Goal: Task Accomplishment & Management: Manage account settings

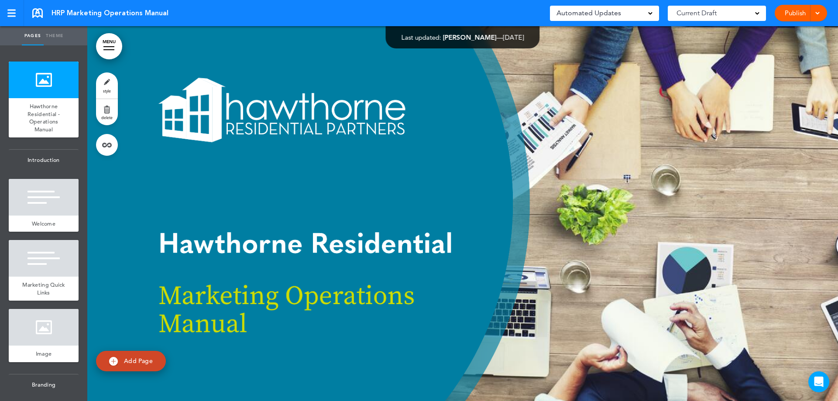
click at [445, 231] on div at bounding box center [462, 213] width 751 height 375
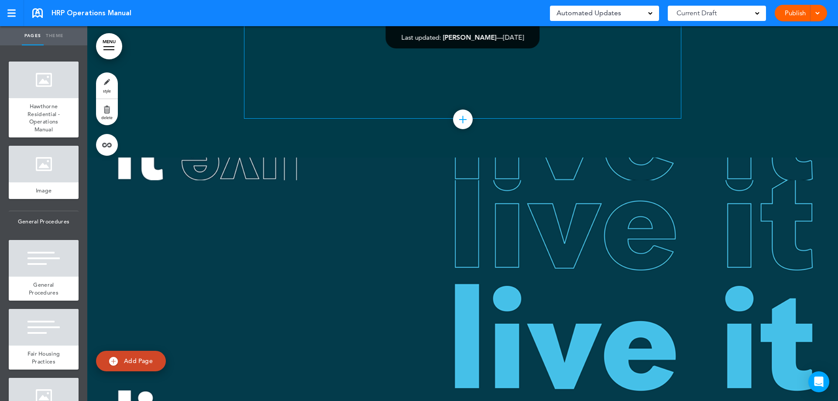
scroll to position [96885, 0]
drag, startPoint x: 613, startPoint y: 169, endPoint x: 622, endPoint y: 173, distance: 10.2
drag, startPoint x: 617, startPoint y: 167, endPoint x: 407, endPoint y: 186, distance: 211.7
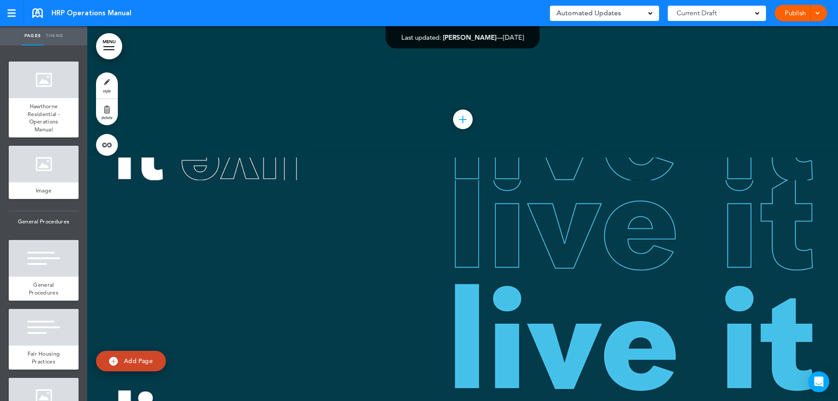
drag, startPoint x: 396, startPoint y: 215, endPoint x: 239, endPoint y: 218, distance: 157.2
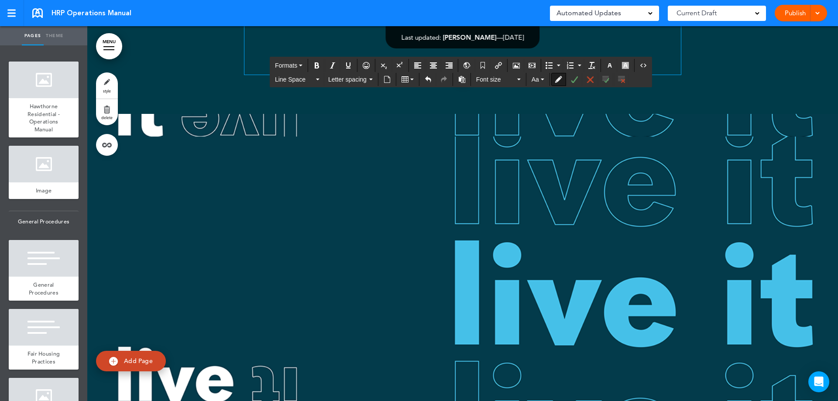
scroll to position [96973, 0]
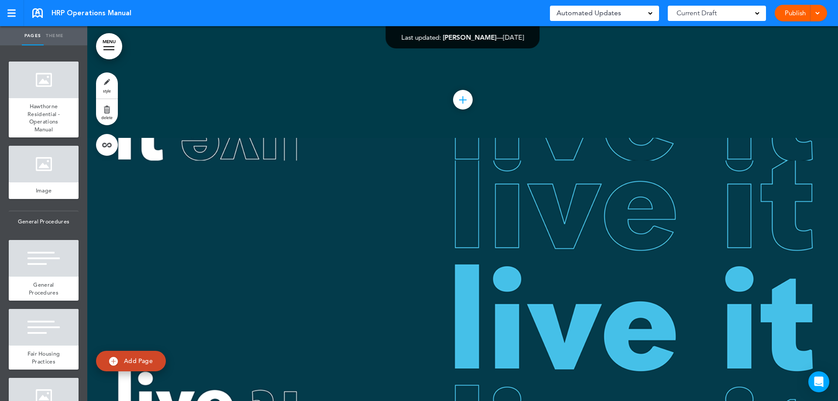
scroll to position [95294, 0]
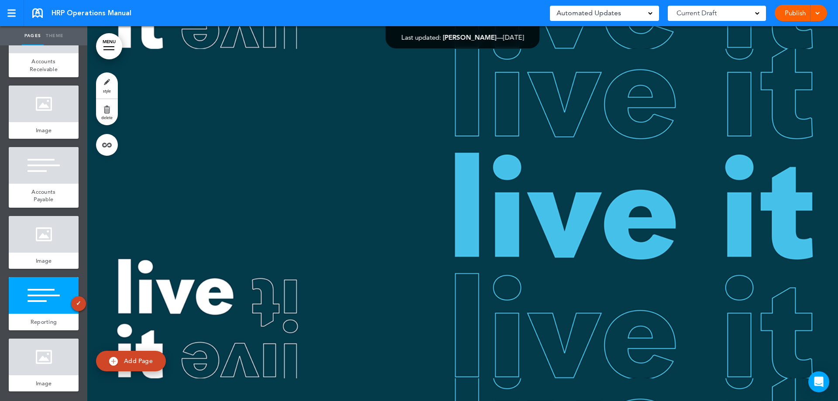
scroll to position [3879, 0]
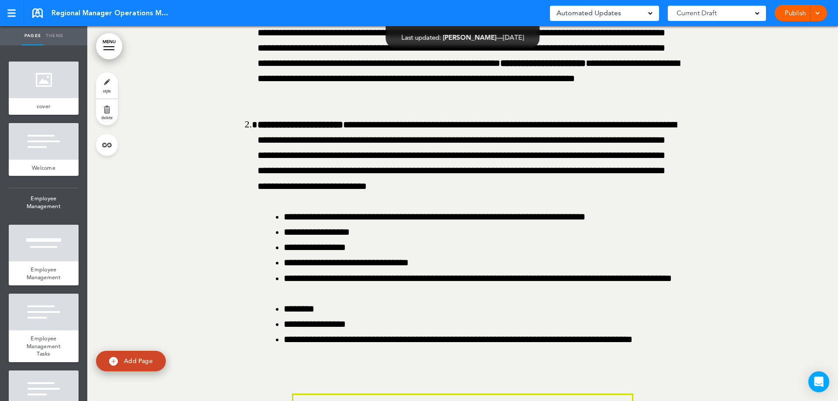
scroll to position [11742, 0]
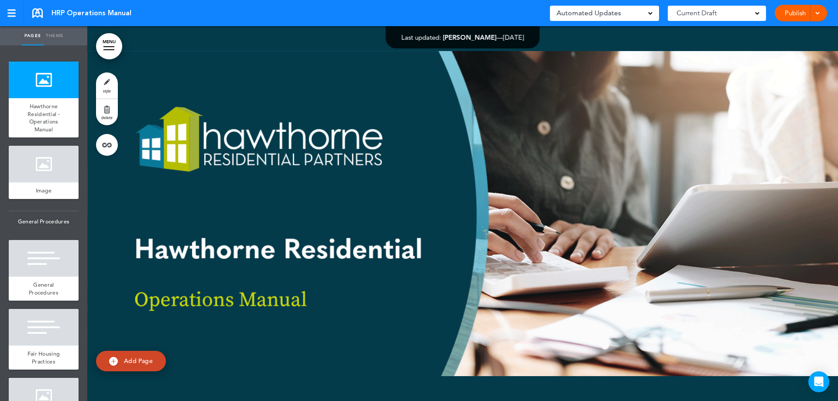
click at [410, 223] on div at bounding box center [462, 213] width 751 height 375
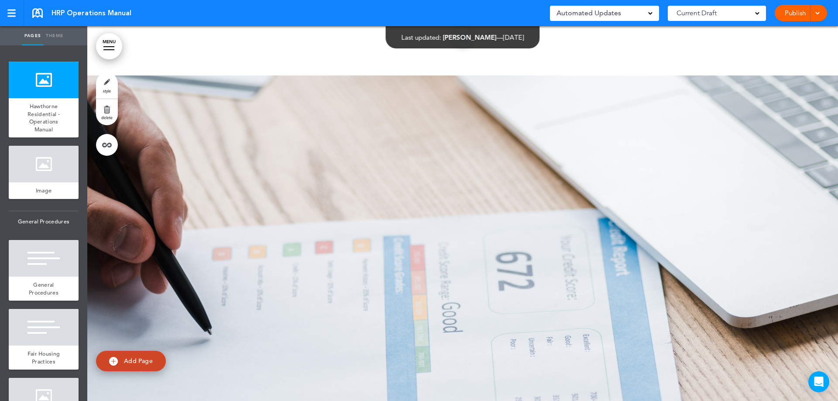
scroll to position [93991, 0]
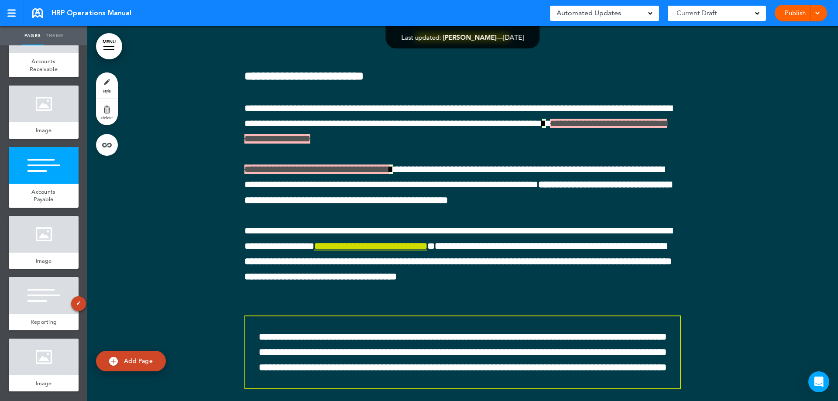
scroll to position [94297, 0]
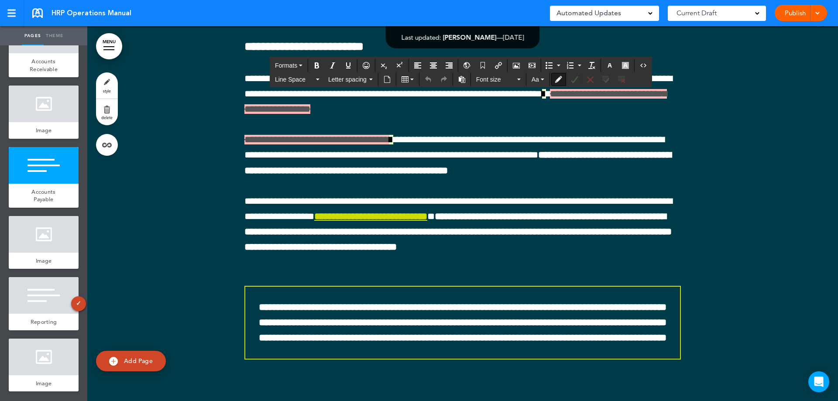
drag, startPoint x: 669, startPoint y: 177, endPoint x: 548, endPoint y: 180, distance: 121.4
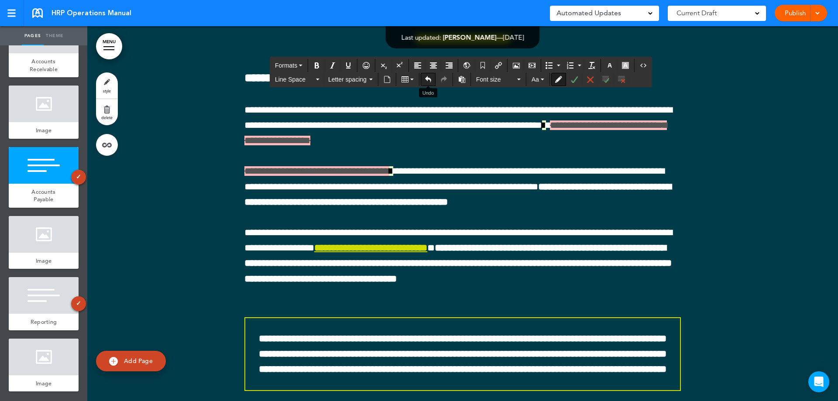
click at [427, 78] on icon "Undo" at bounding box center [428, 79] width 7 height 7
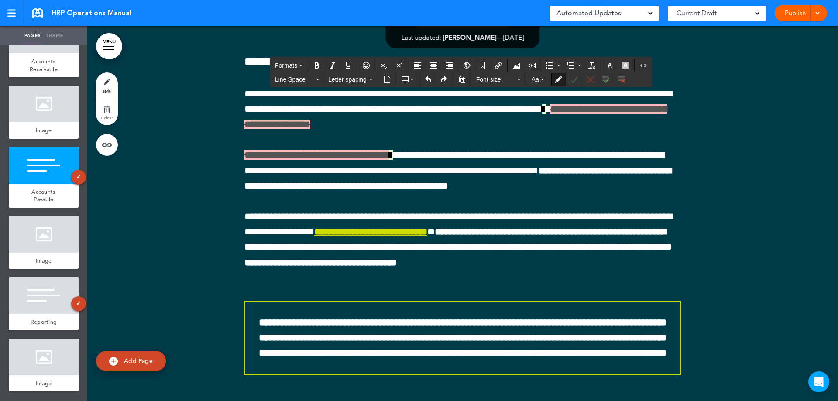
drag, startPoint x: 523, startPoint y: 193, endPoint x: 517, endPoint y: 195, distance: 5.8
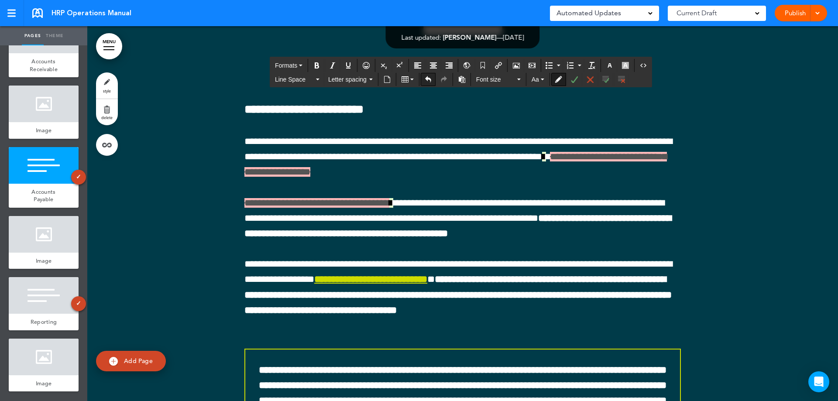
click at [428, 81] on icon "Undo" at bounding box center [428, 79] width 7 height 7
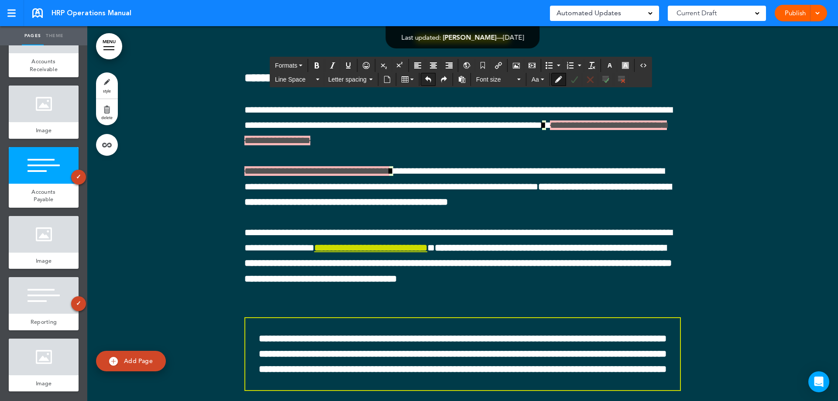
click at [430, 79] on icon "Undo" at bounding box center [428, 79] width 7 height 7
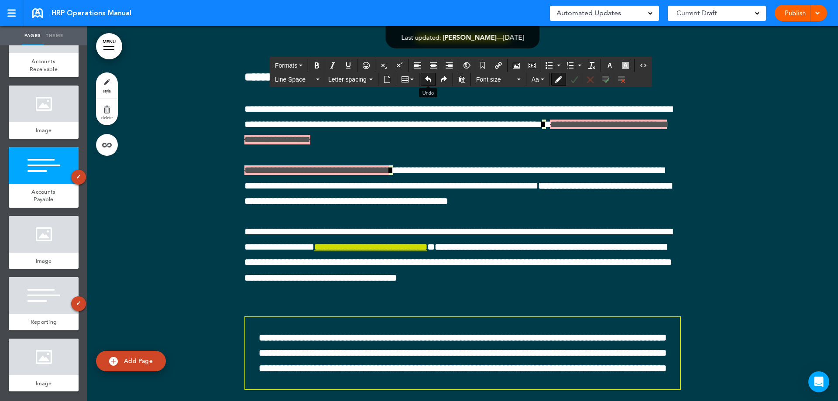
click at [429, 79] on icon "Undo" at bounding box center [428, 79] width 7 height 7
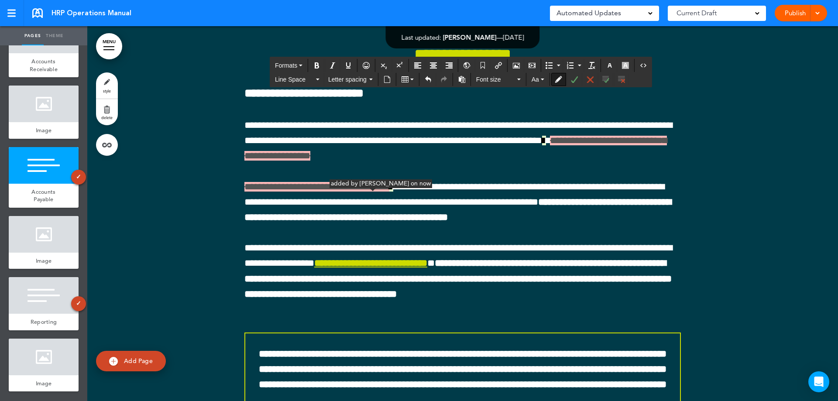
click at [575, 80] on icon "Accept Change" at bounding box center [574, 79] width 7 height 7
click at [578, 80] on icon "Accept Change" at bounding box center [574, 79] width 7 height 7
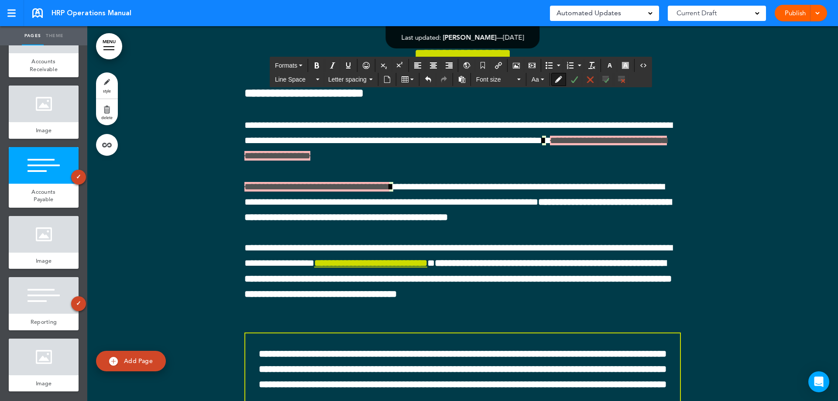
click at [577, 80] on icon "Accept Change" at bounding box center [574, 79] width 7 height 7
click at [575, 79] on icon "Accept Change" at bounding box center [574, 79] width 7 height 7
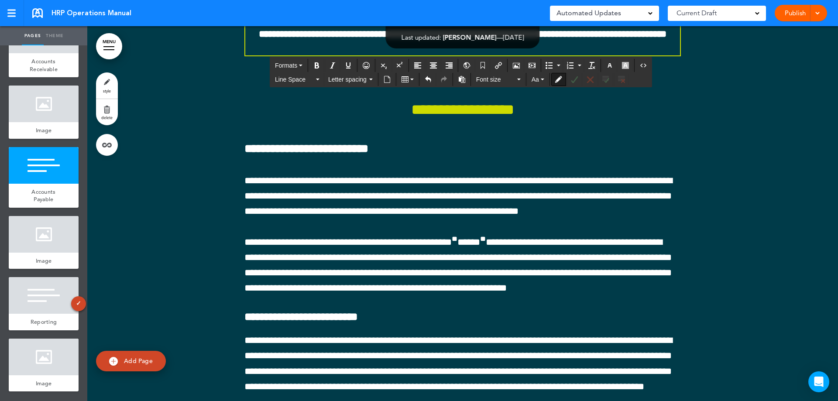
scroll to position [94646, 0]
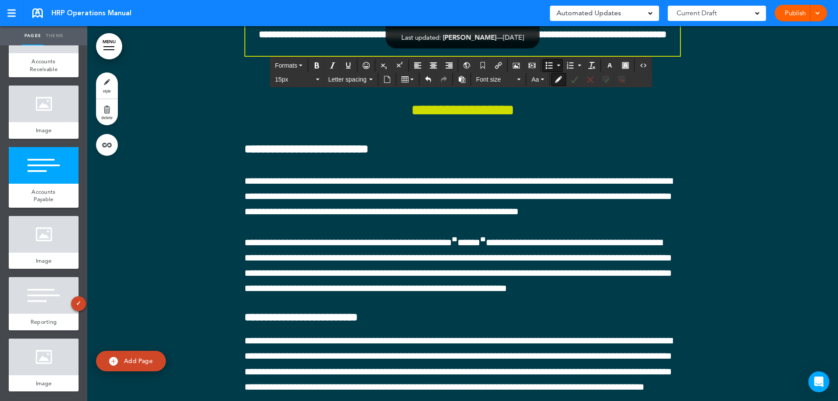
drag, startPoint x: 491, startPoint y: 266, endPoint x: 374, endPoint y: 269, distance: 117.1
drag, startPoint x: 350, startPoint y: 287, endPoint x: 269, endPoint y: 292, distance: 81.3
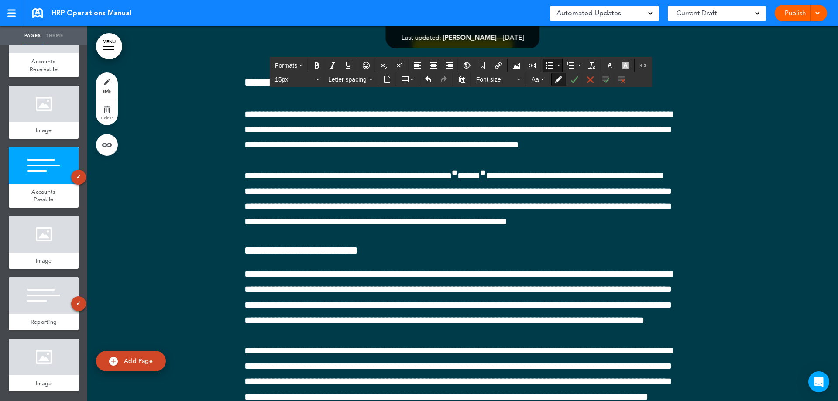
scroll to position [94734, 0]
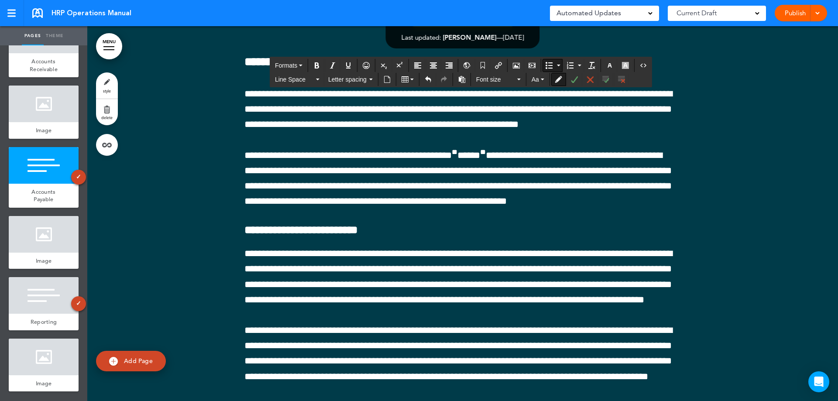
click at [572, 82] on icon "Accept Change" at bounding box center [574, 79] width 7 height 7
click at [575, 83] on button "Accept Change" at bounding box center [575, 79] width 14 height 12
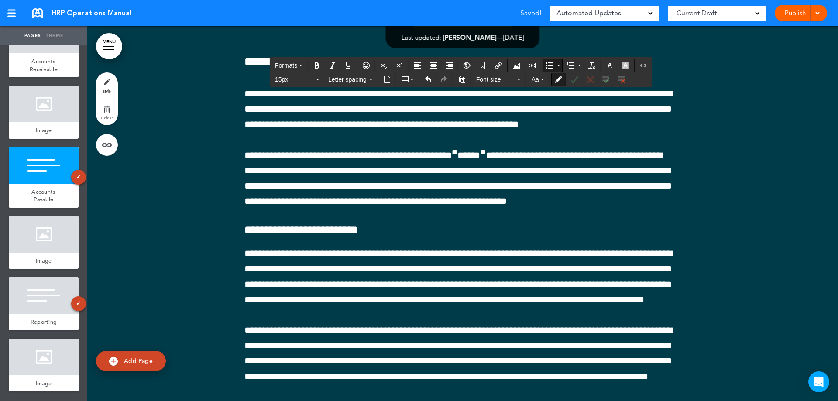
drag, startPoint x: 296, startPoint y: 204, endPoint x: 333, endPoint y: 200, distance: 36.9
click at [575, 80] on icon "Accept Change" at bounding box center [574, 79] width 7 height 7
click at [577, 84] on button "Accept Change" at bounding box center [575, 79] width 14 height 12
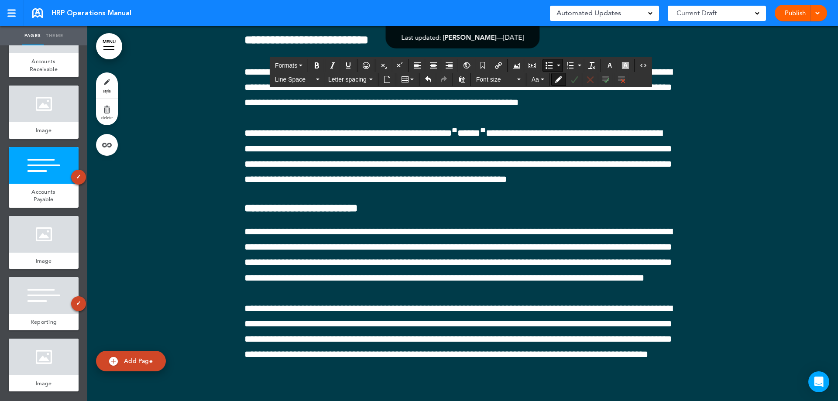
click at [573, 82] on icon "Accept Change" at bounding box center [574, 79] width 7 height 7
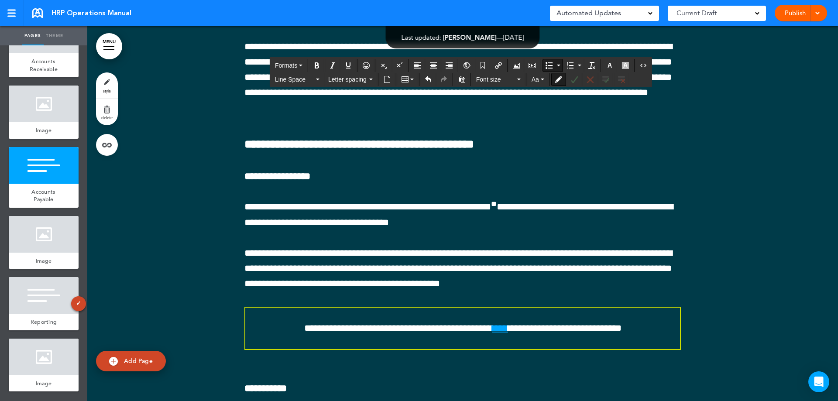
scroll to position [94865, 0]
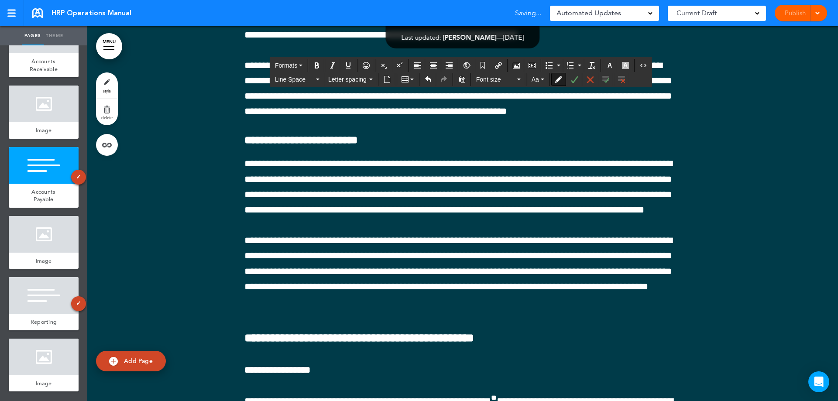
drag, startPoint x: 517, startPoint y: 325, endPoint x: 508, endPoint y: 325, distance: 8.7
copy span "*"
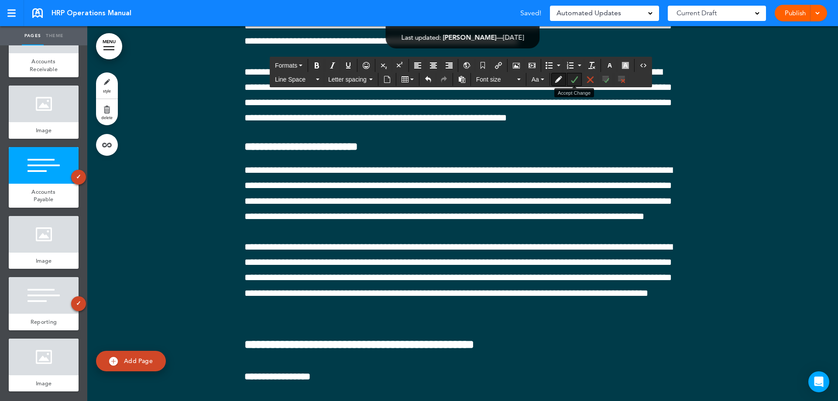
click at [577, 76] on icon "Accept Change" at bounding box center [574, 79] width 7 height 7
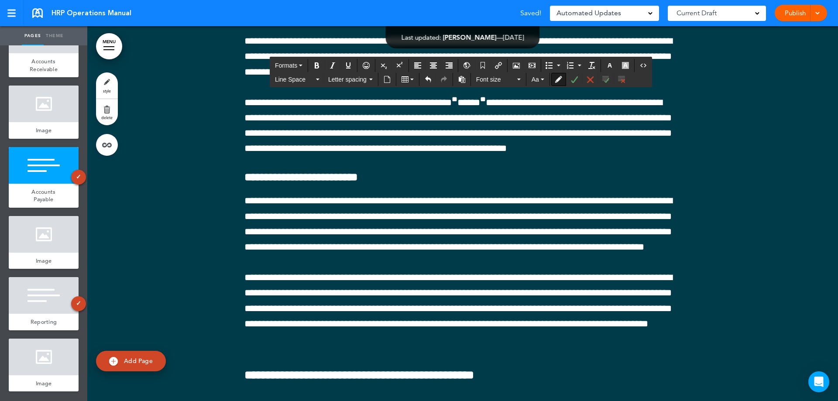
click at [574, 83] on button "Accept Change" at bounding box center [575, 79] width 14 height 12
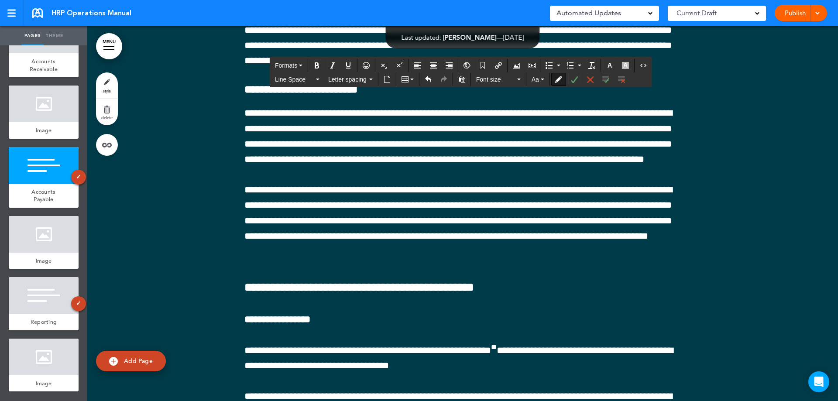
scroll to position [94952, 0]
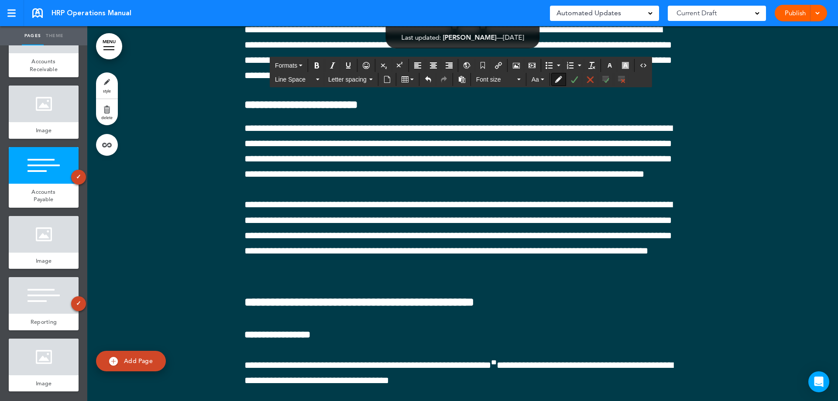
drag, startPoint x: 316, startPoint y: 228, endPoint x: 320, endPoint y: 231, distance: 5.1
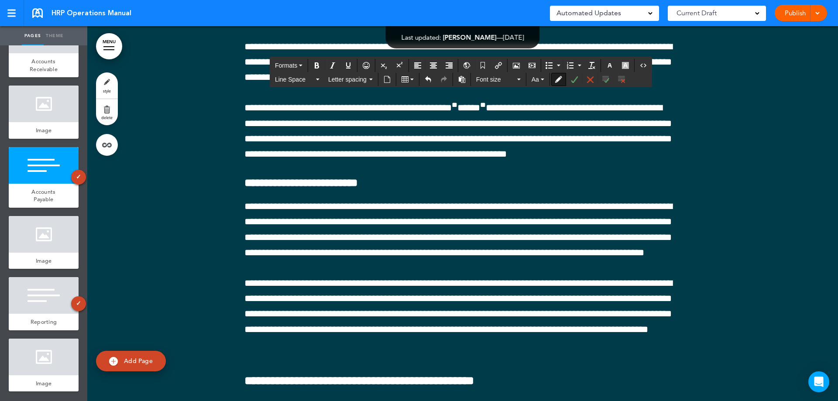
click at [578, 80] on button "Accept Change" at bounding box center [575, 79] width 14 height 12
drag, startPoint x: 392, startPoint y: 243, endPoint x: 238, endPoint y: 194, distance: 160.9
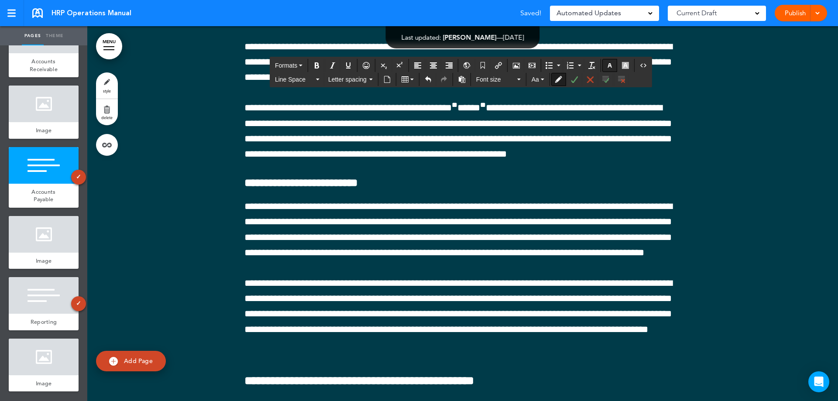
click at [609, 66] on icon "button" at bounding box center [609, 65] width 7 height 7
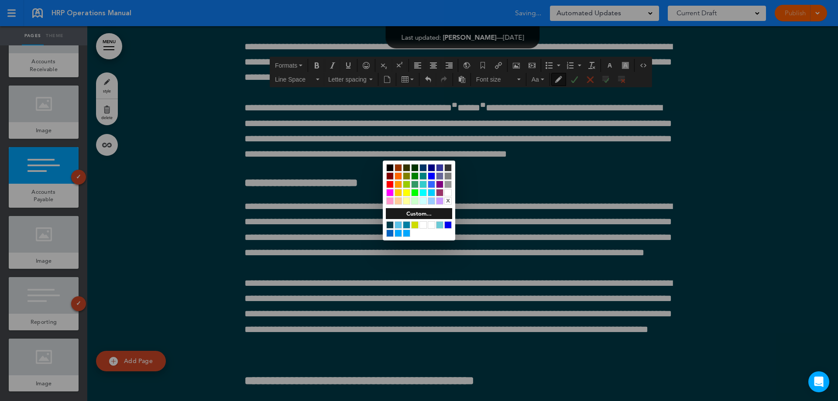
click at [447, 194] on div at bounding box center [448, 192] width 7 height 7
click at [702, 260] on div at bounding box center [419, 200] width 838 height 401
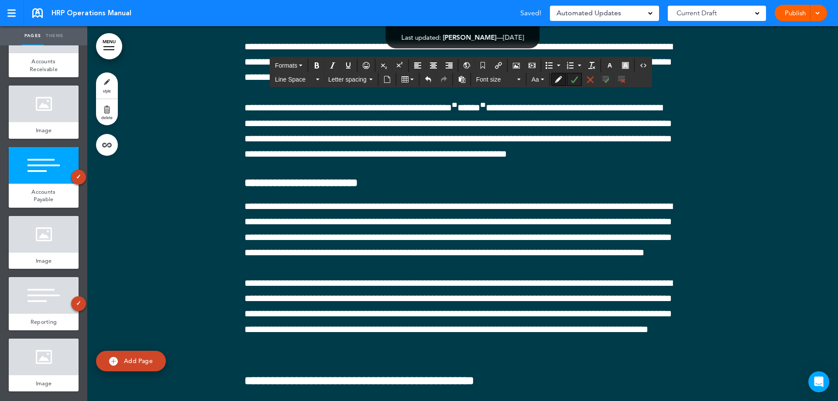
click at [576, 79] on icon "Accept Change" at bounding box center [574, 79] width 7 height 7
click at [575, 81] on icon "Accept Change" at bounding box center [574, 79] width 7 height 7
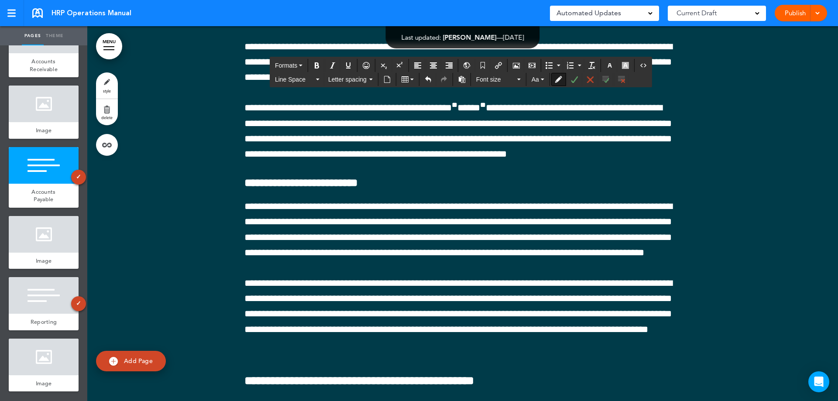
click at [574, 83] on button "Accept Change" at bounding box center [575, 79] width 14 height 12
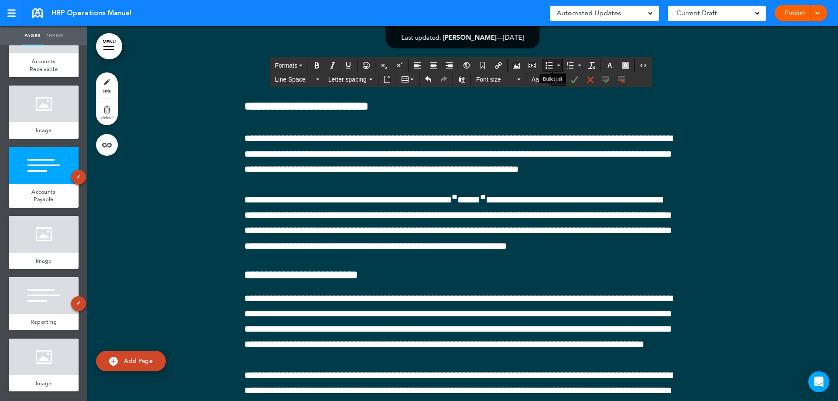
click at [549, 65] on icon "Bullet list" at bounding box center [549, 65] width 7 height 7
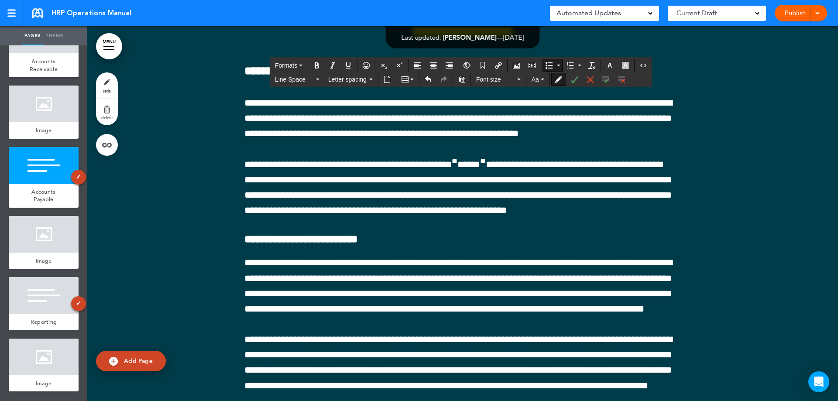
scroll to position [95083, 0]
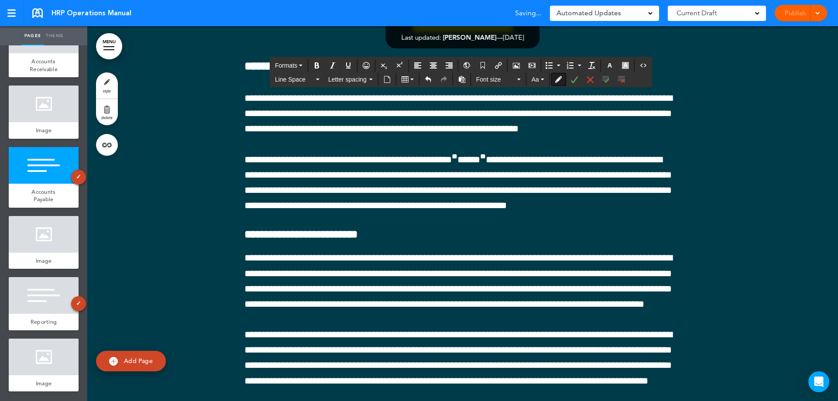
click at [572, 76] on icon "Accept Change" at bounding box center [574, 79] width 7 height 7
click at [572, 81] on icon "Accept Change" at bounding box center [574, 79] width 7 height 7
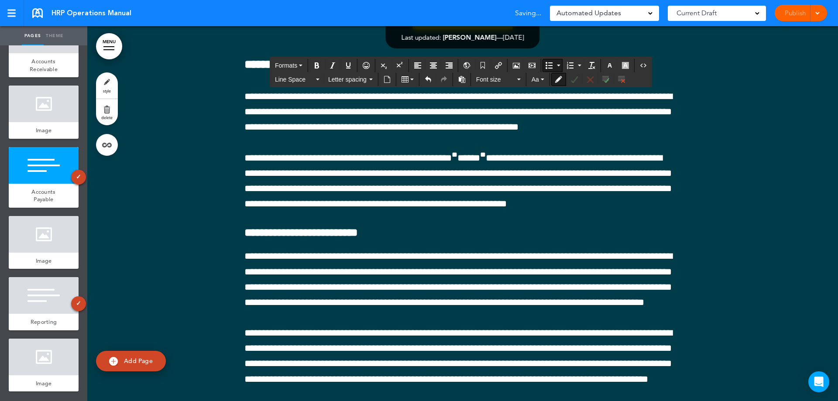
click at [574, 80] on icon "Accept Change" at bounding box center [574, 79] width 7 height 7
drag, startPoint x: 405, startPoint y: 173, endPoint x: 251, endPoint y: 173, distance: 154.1
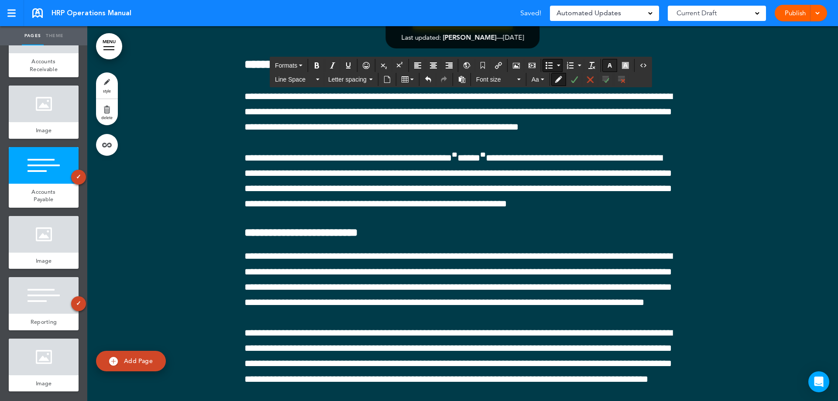
click at [608, 67] on icon "button" at bounding box center [609, 65] width 7 height 7
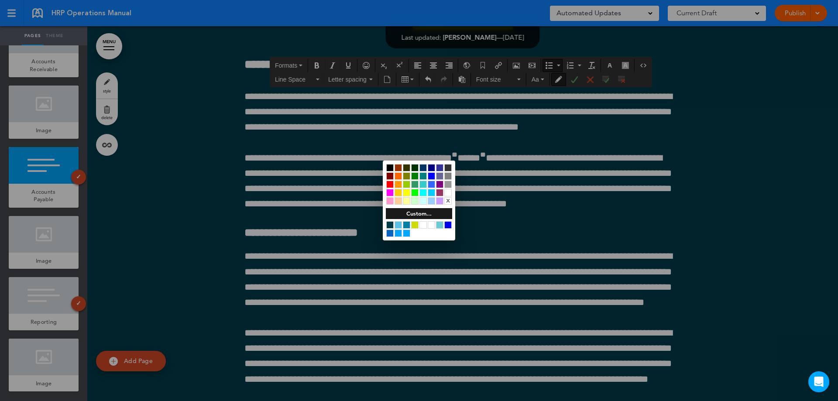
click at [451, 193] on div at bounding box center [448, 192] width 7 height 7
click at [538, 219] on div at bounding box center [419, 200] width 838 height 401
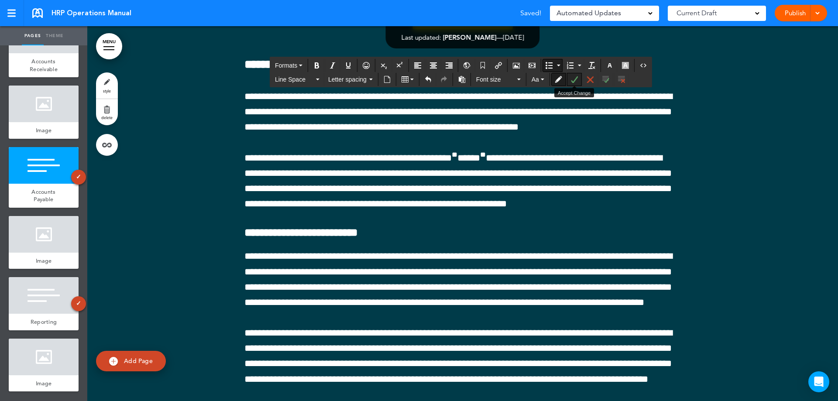
click at [569, 79] on button "Accept Change" at bounding box center [575, 79] width 14 height 12
click at [580, 80] on button "Accept Change" at bounding box center [575, 79] width 14 height 12
drag, startPoint x: 338, startPoint y: 201, endPoint x: 251, endPoint y: 200, distance: 86.5
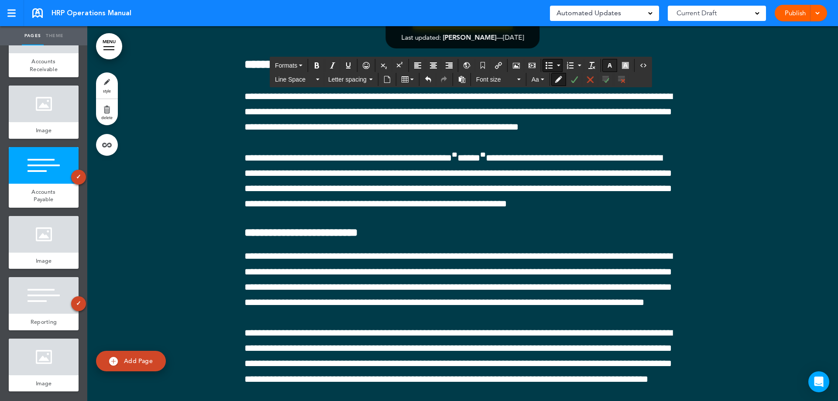
click at [608, 67] on icon "button" at bounding box center [609, 65] width 7 height 7
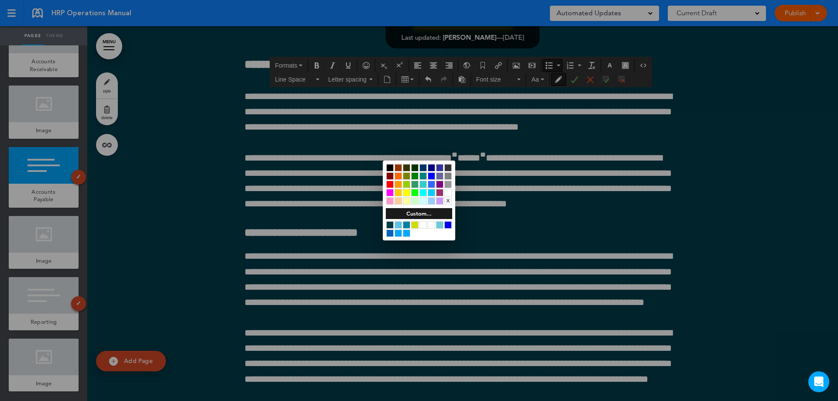
click at [448, 192] on div at bounding box center [448, 192] width 7 height 7
click at [296, 199] on div at bounding box center [419, 200] width 838 height 401
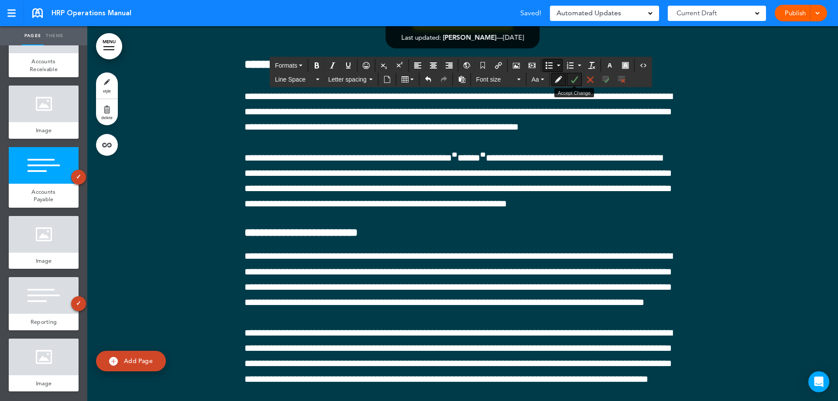
click at [577, 80] on icon "Accept Change" at bounding box center [574, 79] width 7 height 7
click at [574, 80] on icon "Accept Change" at bounding box center [574, 79] width 7 height 7
drag, startPoint x: 340, startPoint y: 233, endPoint x: 252, endPoint y: 234, distance: 87.8
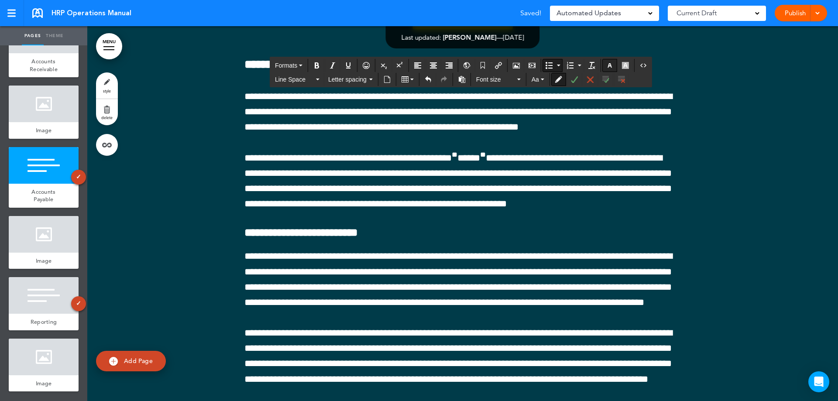
click at [610, 69] on icon "button" at bounding box center [609, 65] width 7 height 7
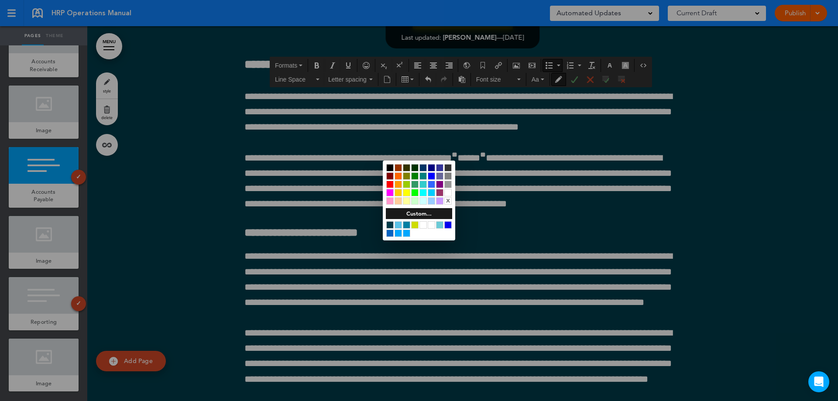
click at [447, 192] on div at bounding box center [448, 192] width 7 height 7
click at [358, 209] on div at bounding box center [419, 200] width 838 height 401
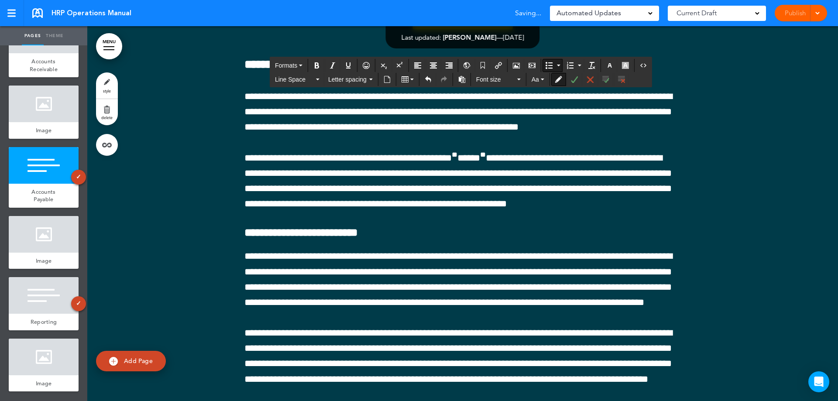
click at [577, 78] on icon "Accept Change" at bounding box center [574, 79] width 7 height 7
drag, startPoint x: 291, startPoint y: 262, endPoint x: 252, endPoint y: 264, distance: 39.8
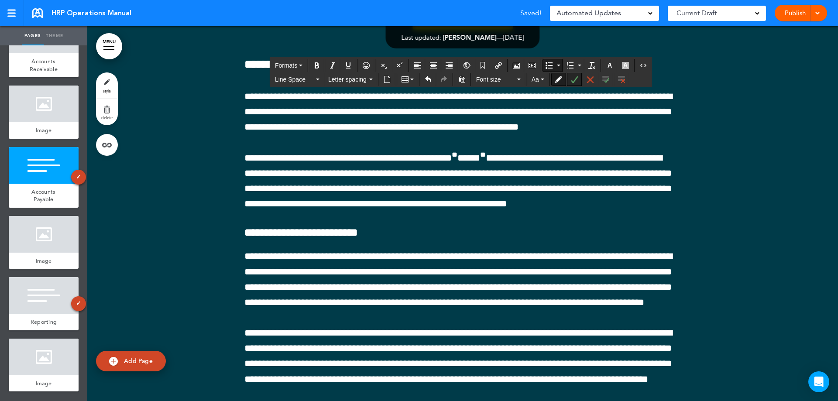
click at [573, 79] on icon "Accept Change" at bounding box center [574, 79] width 7 height 7
drag, startPoint x: 290, startPoint y: 261, endPoint x: 251, endPoint y: 264, distance: 38.9
click at [610, 65] on icon "button" at bounding box center [609, 65] width 7 height 7
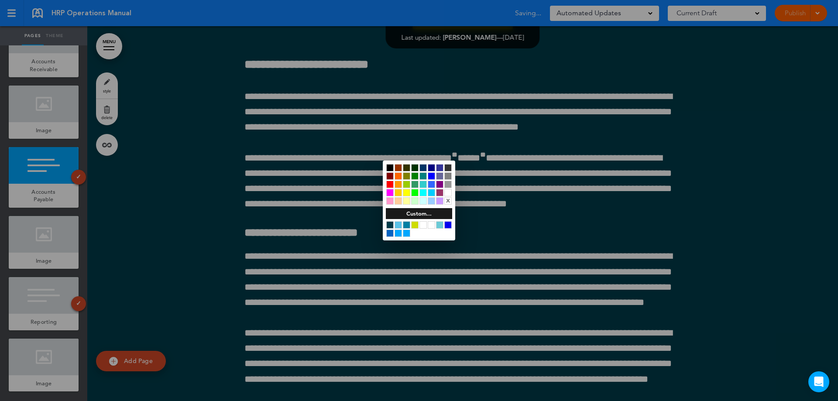
click at [448, 193] on div at bounding box center [448, 192] width 7 height 7
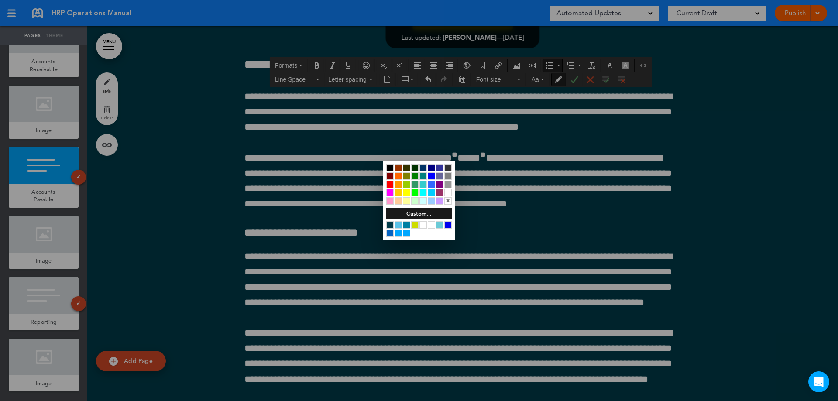
click at [283, 262] on div at bounding box center [419, 200] width 838 height 401
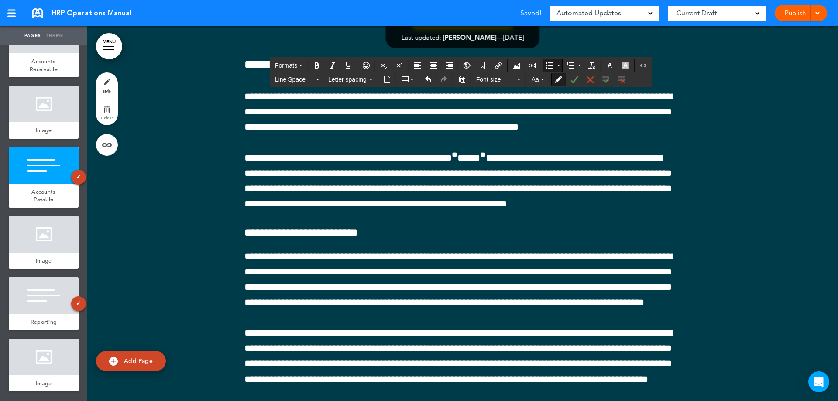
click at [579, 80] on button "Accept Change" at bounding box center [575, 79] width 14 height 12
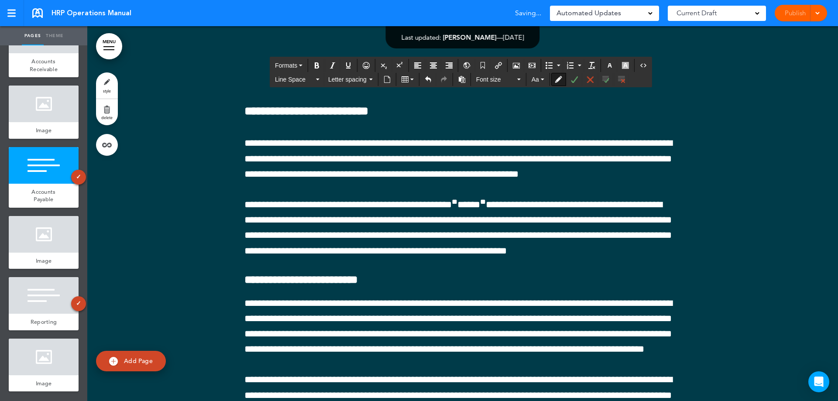
click at [576, 79] on icon "Accept Change" at bounding box center [574, 79] width 7 height 7
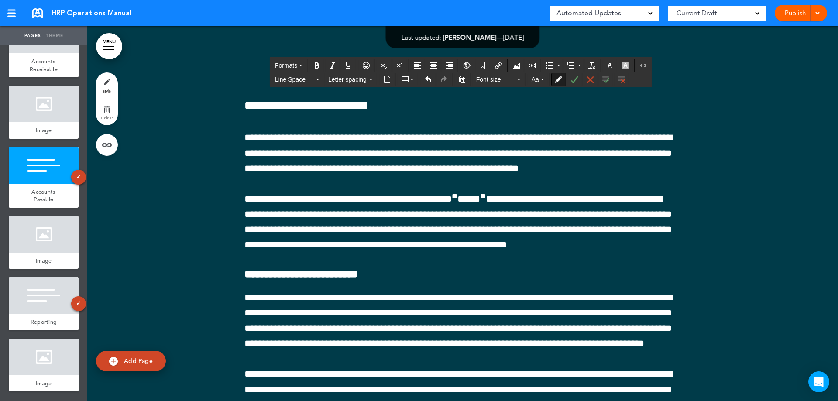
scroll to position [95389, 0]
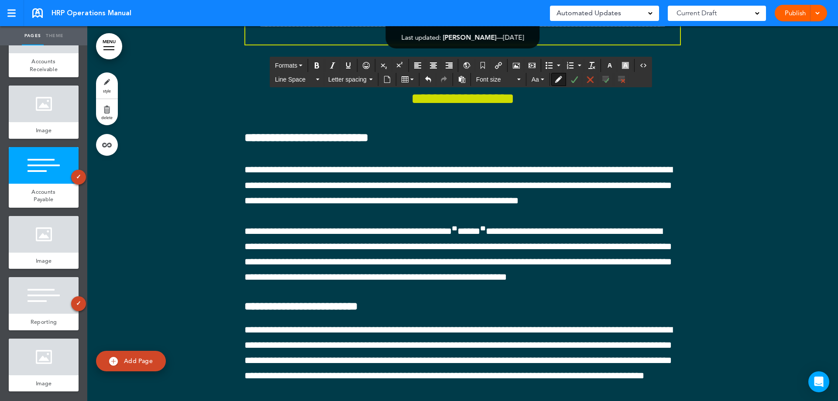
scroll to position [95227, 0]
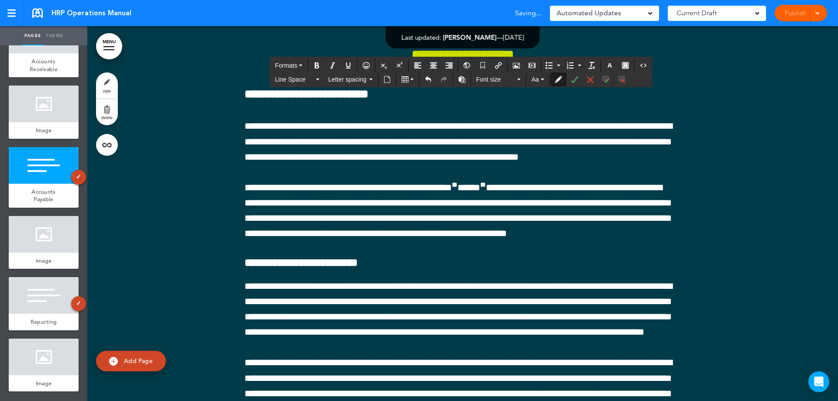
click at [576, 80] on icon "Accept Change" at bounding box center [574, 79] width 7 height 7
click at [575, 82] on icon "Accept Change" at bounding box center [574, 79] width 7 height 7
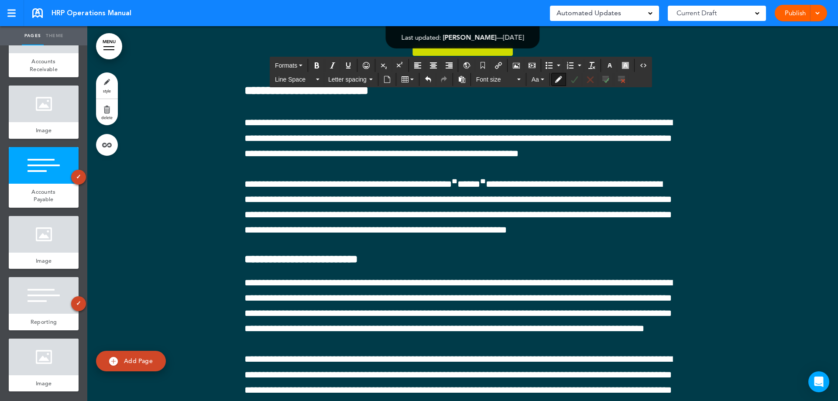
click at [575, 84] on button "Accept Change" at bounding box center [575, 79] width 14 height 12
click at [577, 76] on icon "Accept Change" at bounding box center [574, 79] width 7 height 7
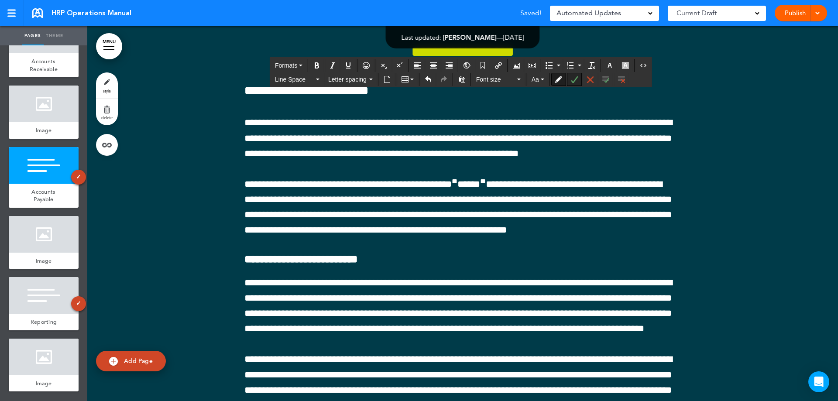
click at [570, 79] on button "Accept Change" at bounding box center [575, 79] width 14 height 12
click at [572, 79] on icon "Accept Change" at bounding box center [574, 79] width 7 height 7
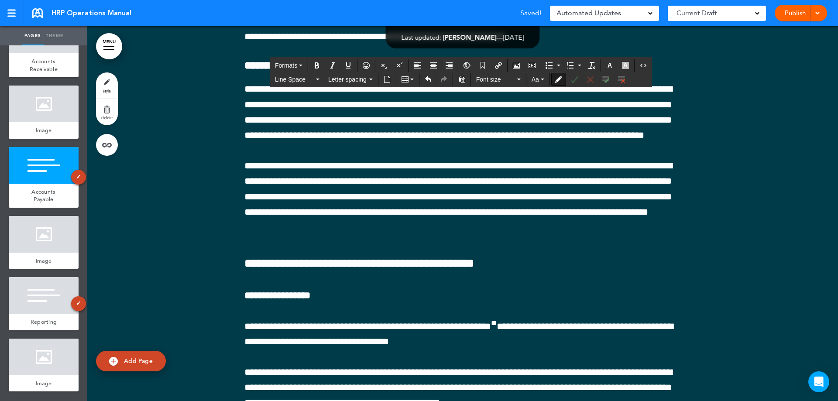
scroll to position [95402, 0]
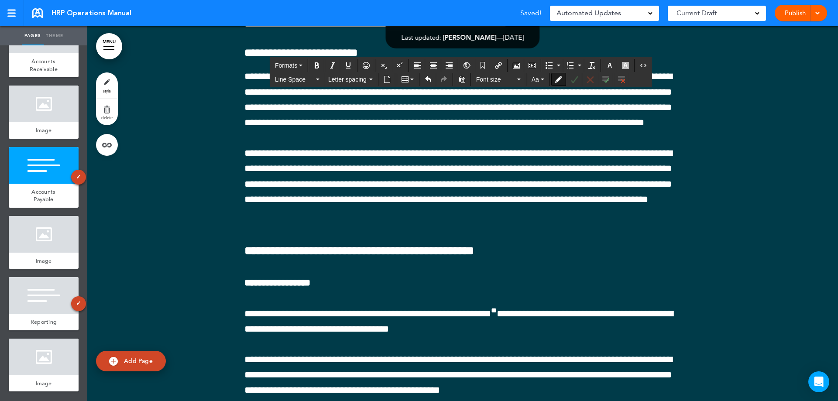
click at [572, 80] on icon "Accept Change" at bounding box center [574, 79] width 7 height 7
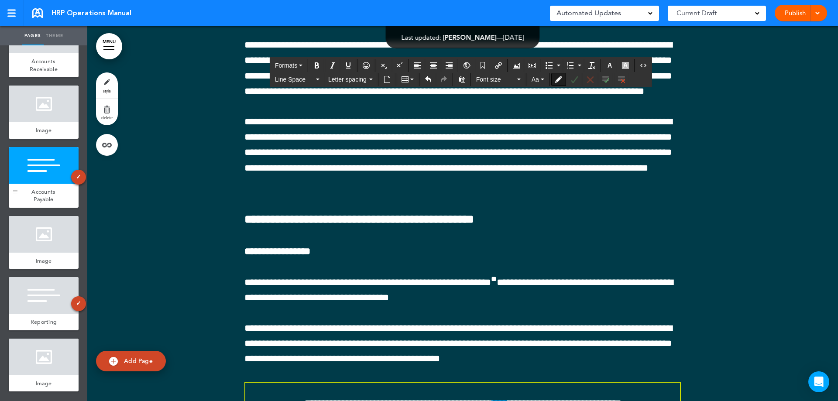
click at [36, 186] on div "Accounts Payable" at bounding box center [44, 196] width 70 height 24
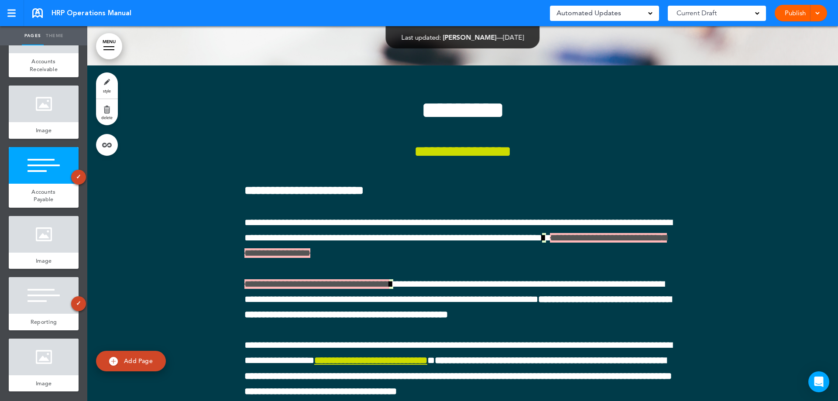
scroll to position [94747, 0]
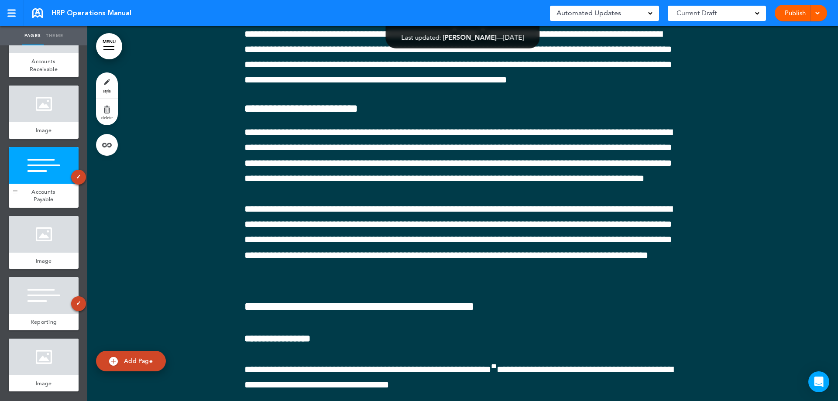
click at [48, 193] on span "Accounts Payable" at bounding box center [43, 195] width 24 height 15
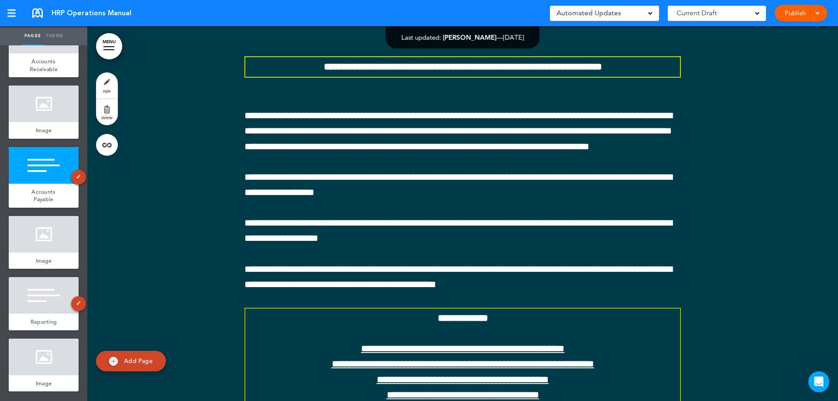
scroll to position [89464, 0]
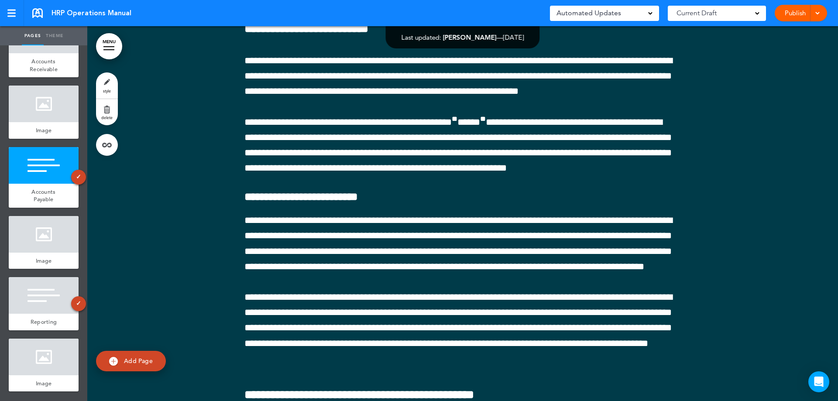
scroll to position [95227, 0]
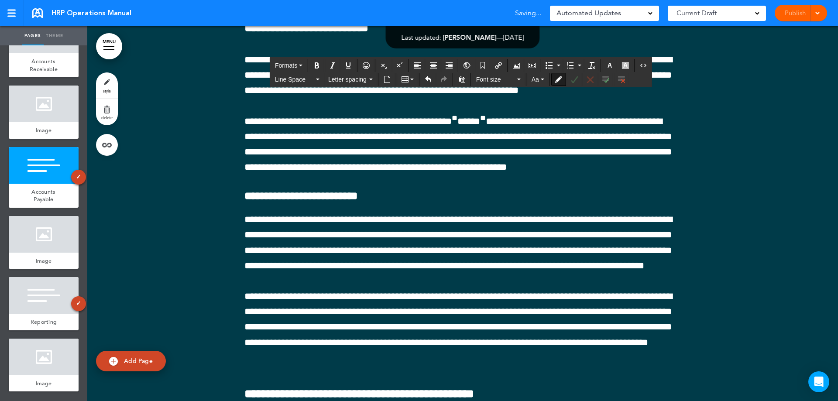
click at [605, 83] on button "Accept all changes" at bounding box center [606, 79] width 14 height 12
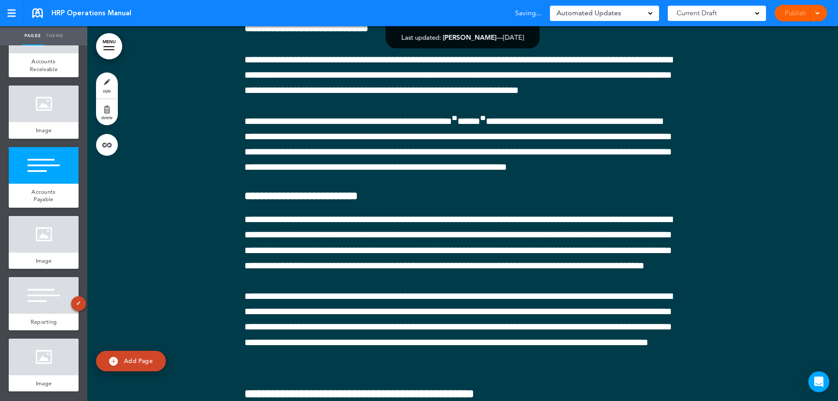
click at [802, 15] on div "Publish Publish Preview Draft" at bounding box center [801, 13] width 52 height 17
click at [792, 15] on link "Publish" at bounding box center [796, 13] width 28 height 17
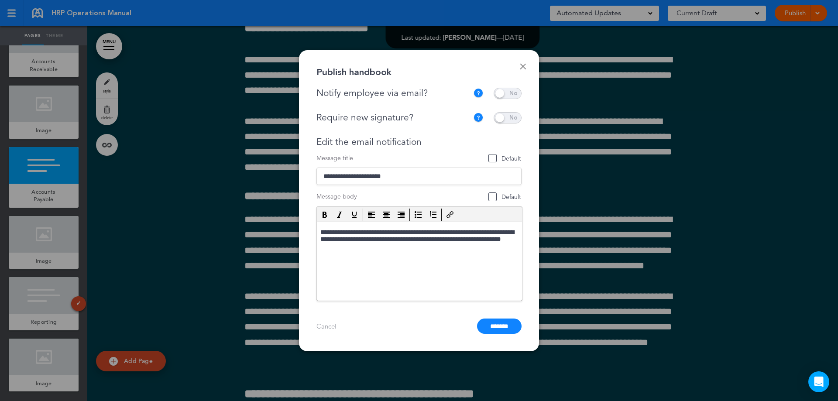
scroll to position [0, 0]
click at [506, 94] on span at bounding box center [508, 93] width 28 height 11
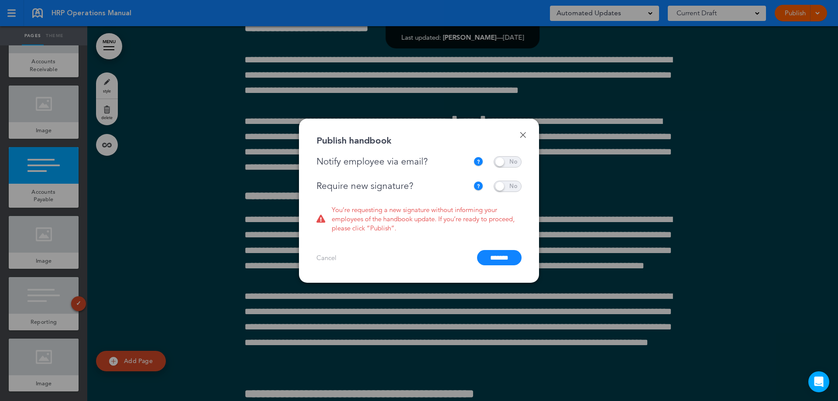
click at [503, 190] on span at bounding box center [508, 186] width 28 height 11
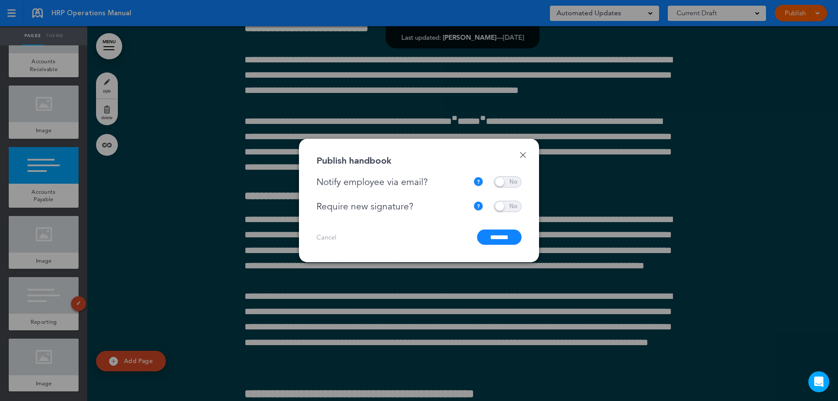
click at [492, 238] on input "*******" at bounding box center [499, 237] width 45 height 15
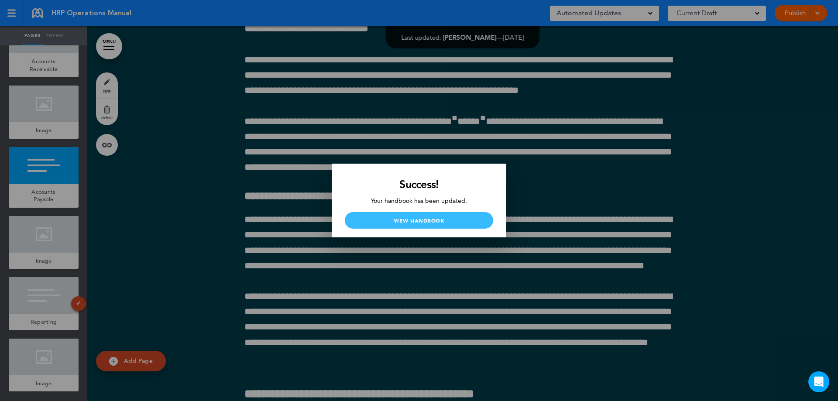
click at [441, 221] on link "View Handbook" at bounding box center [419, 220] width 148 height 17
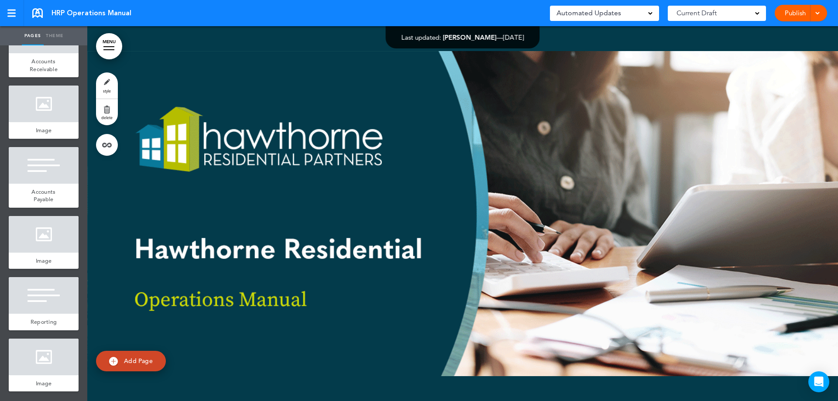
scroll to position [3879, 0]
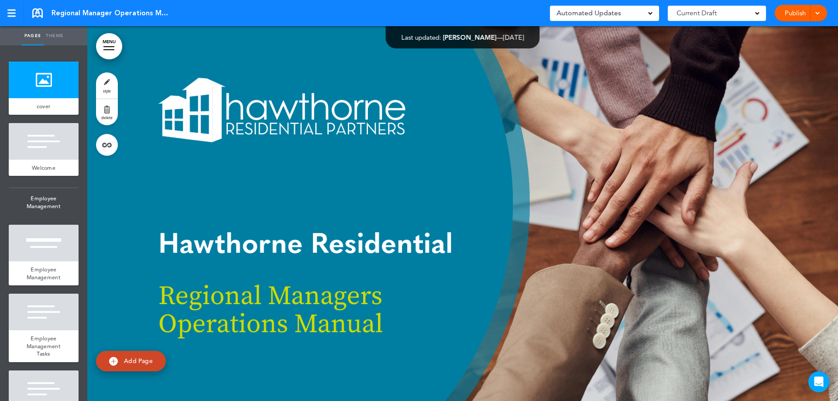
click at [418, 200] on div at bounding box center [462, 213] width 751 height 375
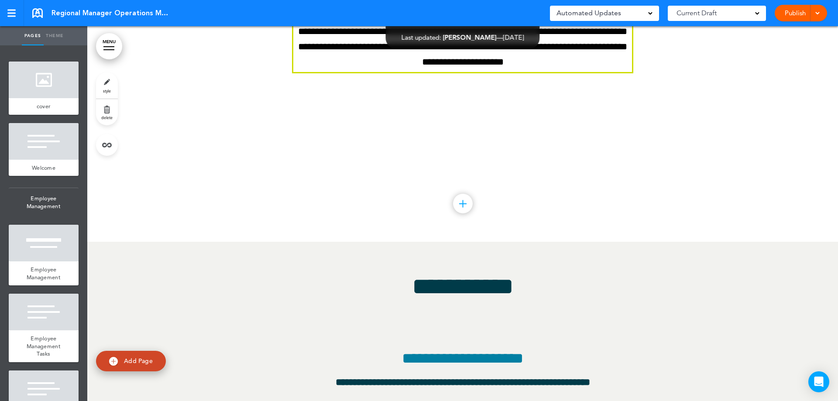
scroll to position [70164, 0]
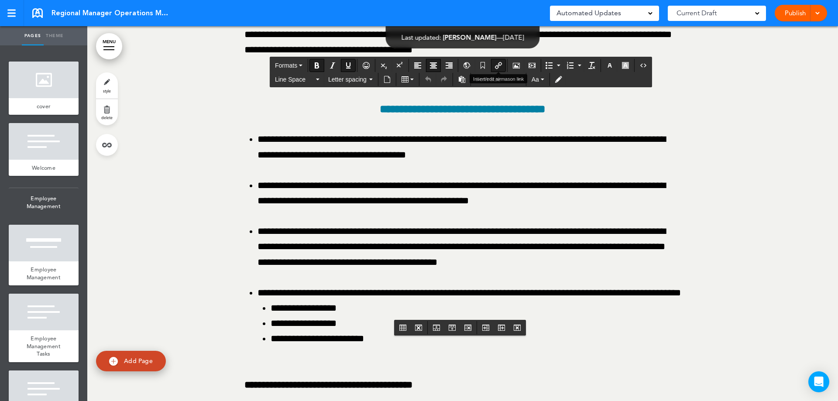
click at [503, 65] on button "Insert/edit airmason link" at bounding box center [499, 65] width 14 height 12
type input "**********"
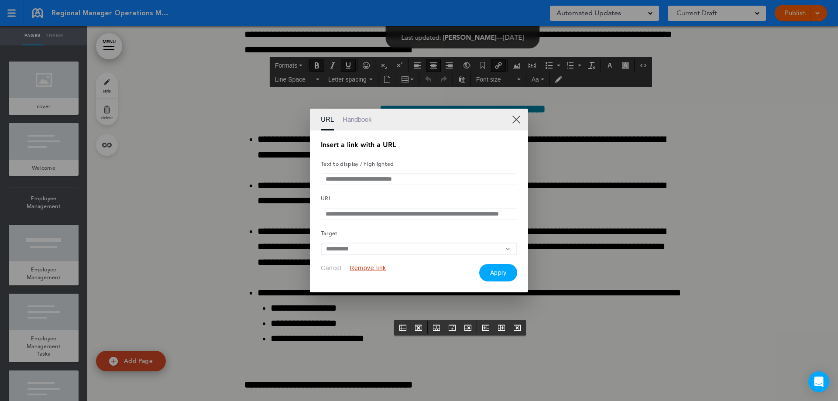
click at [426, 216] on input "**********" at bounding box center [419, 214] width 196 height 12
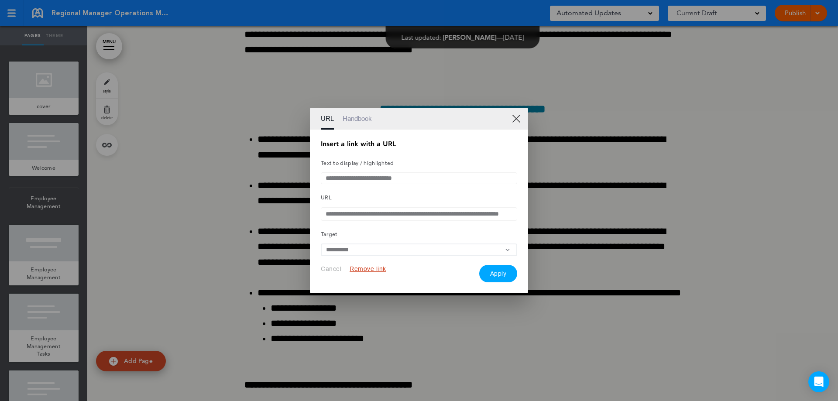
scroll to position [0, 41]
click at [516, 117] on link "XX" at bounding box center [516, 118] width 8 height 8
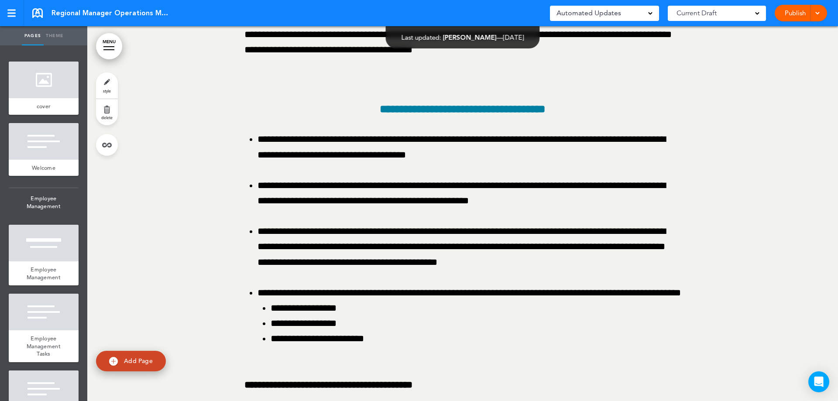
drag, startPoint x: 763, startPoint y: 218, endPoint x: 758, endPoint y: 247, distance: 29.3
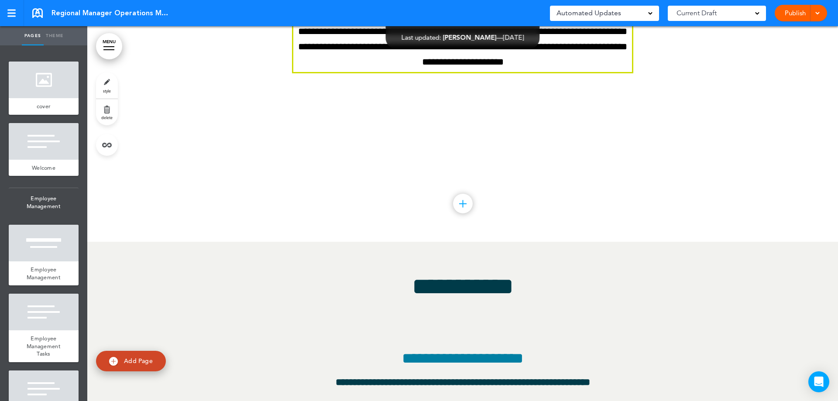
scroll to position [70164, 0]
